Goal: Navigation & Orientation: Find specific page/section

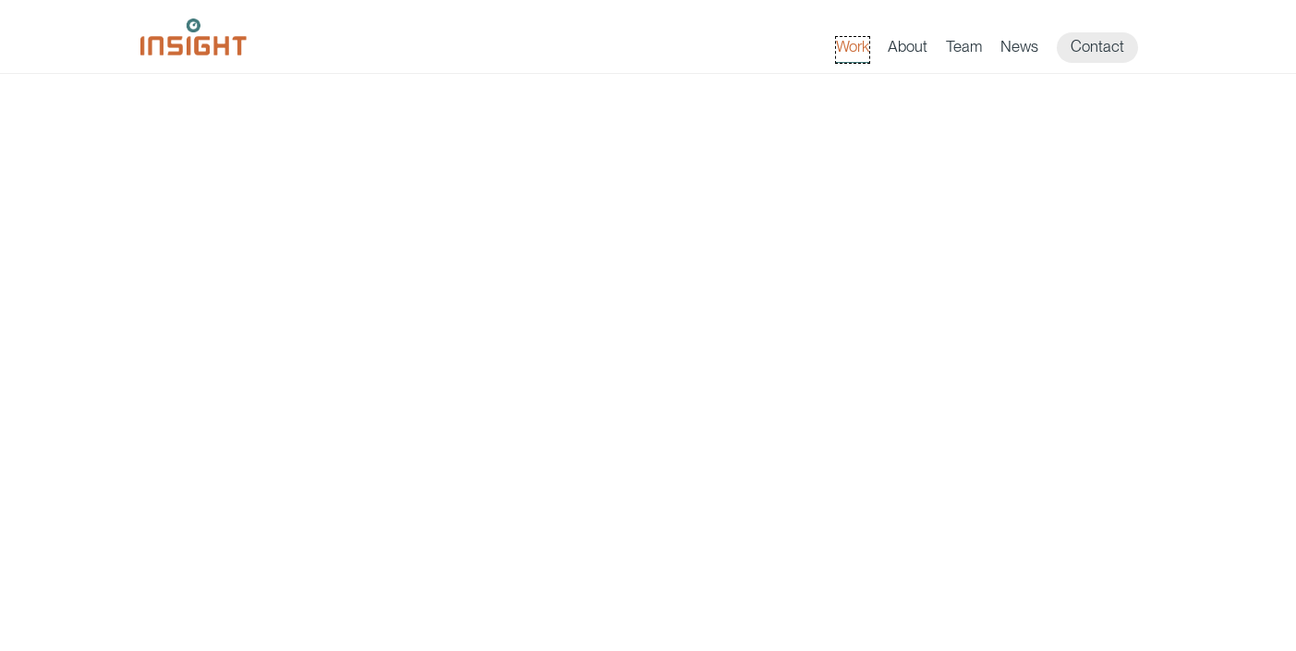
click at [848, 50] on link "Work" at bounding box center [852, 50] width 33 height 26
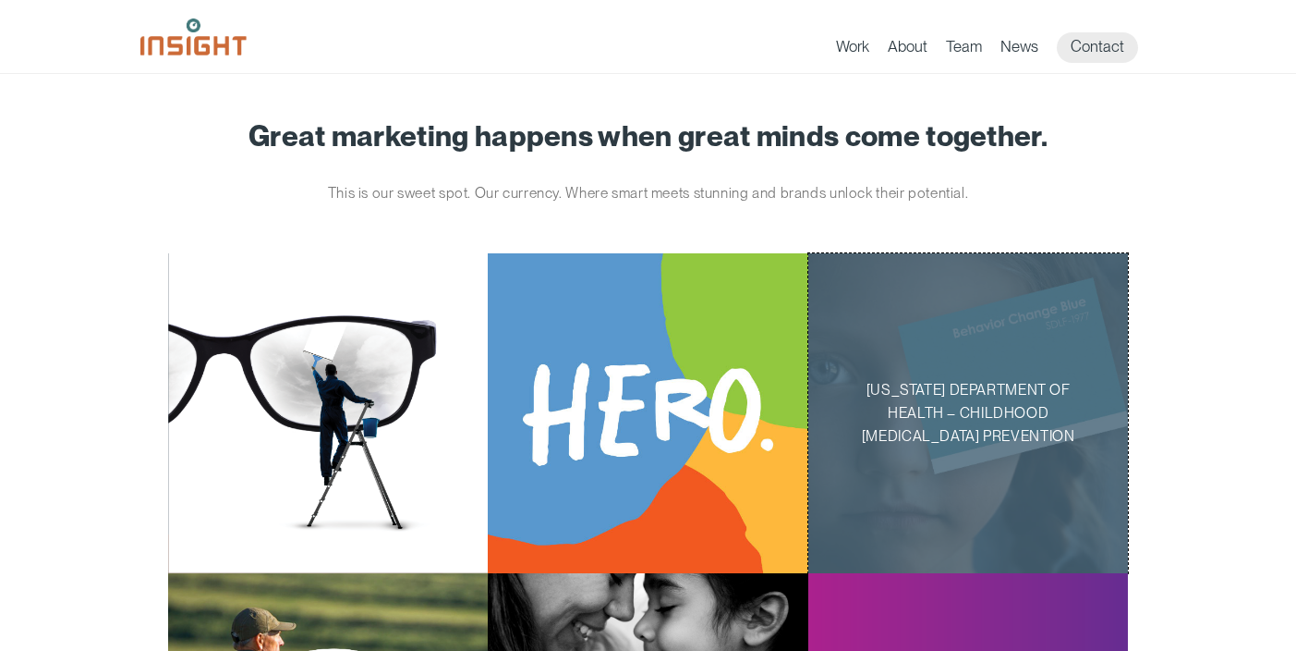
click at [930, 388] on p "[US_STATE] Department of Health – Childhood [MEDICAL_DATA] Prevention" at bounding box center [968, 413] width 262 height 69
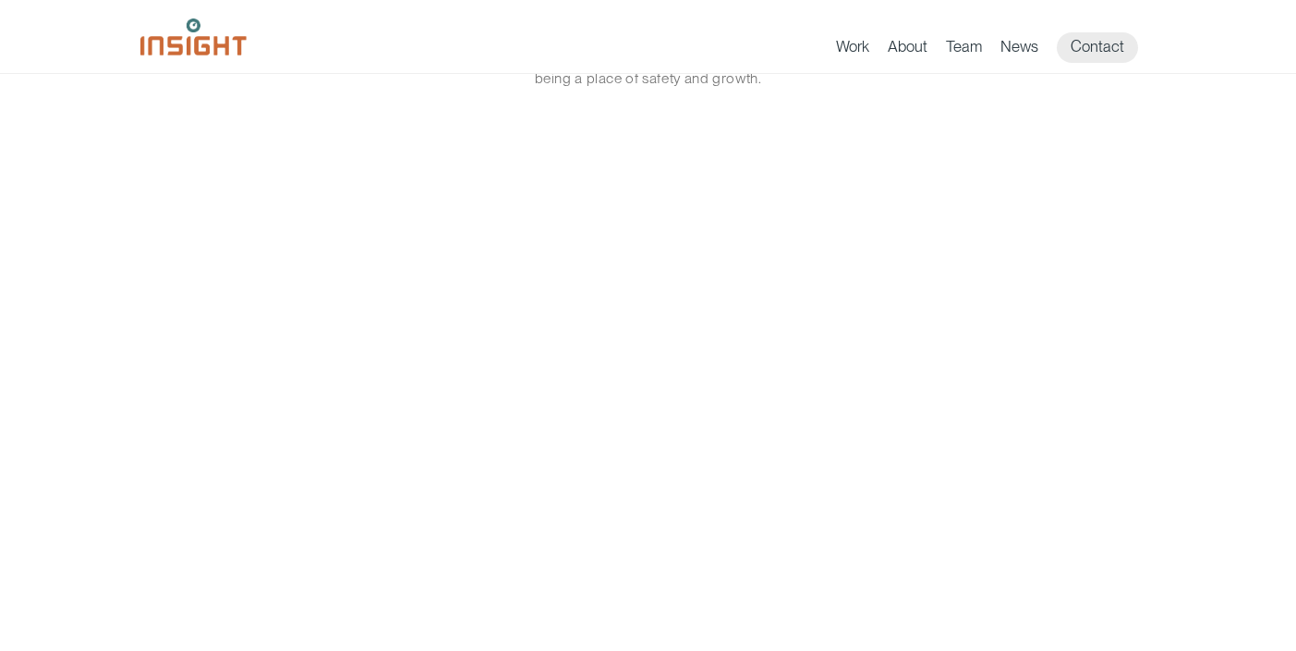
scroll to position [2245, 0]
